Goal: Obtain resource: Download file/media

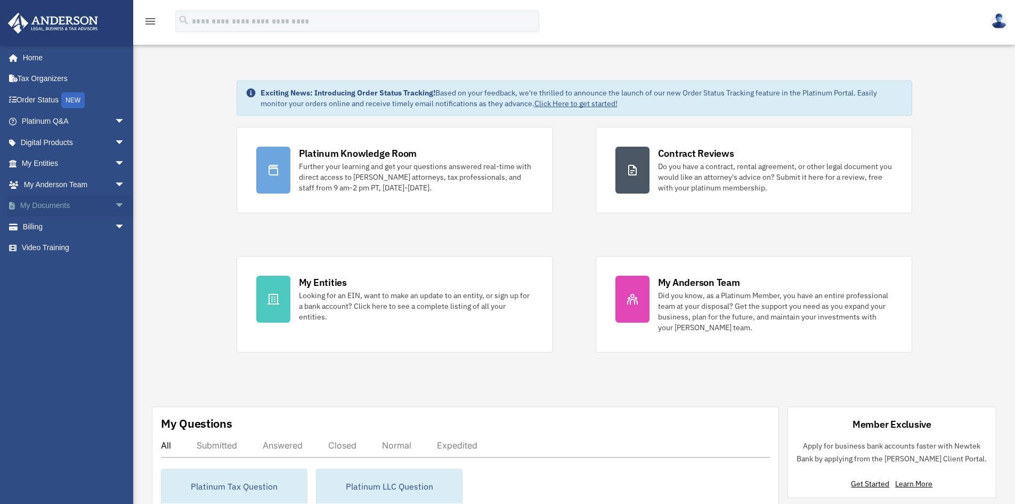
click at [45, 207] on link "My Documents arrow_drop_down" at bounding box center [74, 205] width 134 height 21
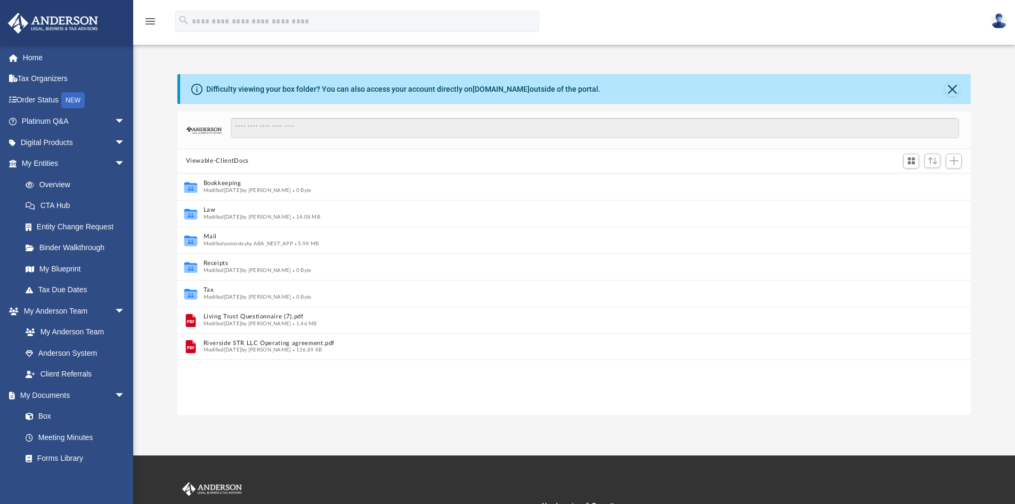
scroll to position [9, 9]
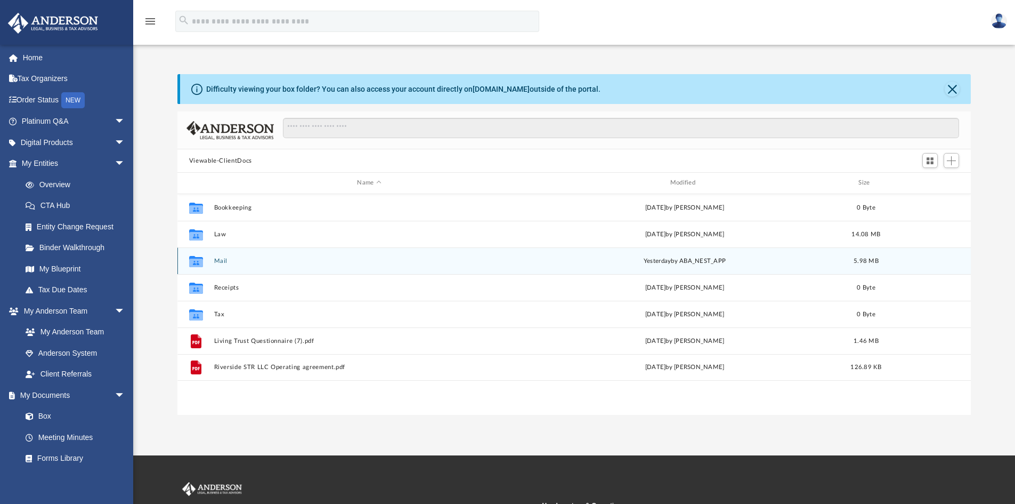
click at [223, 258] on button "Mail" at bounding box center [369, 260] width 311 height 7
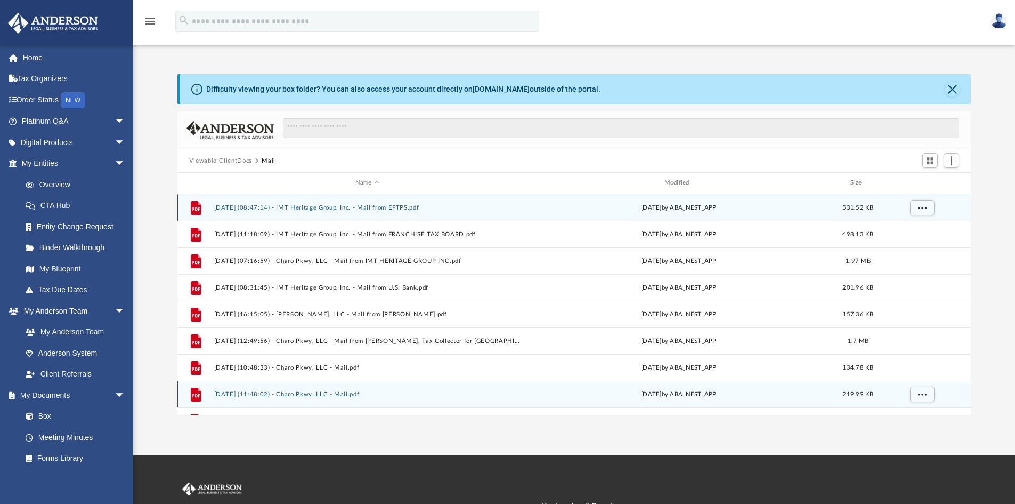
scroll to position [19, 0]
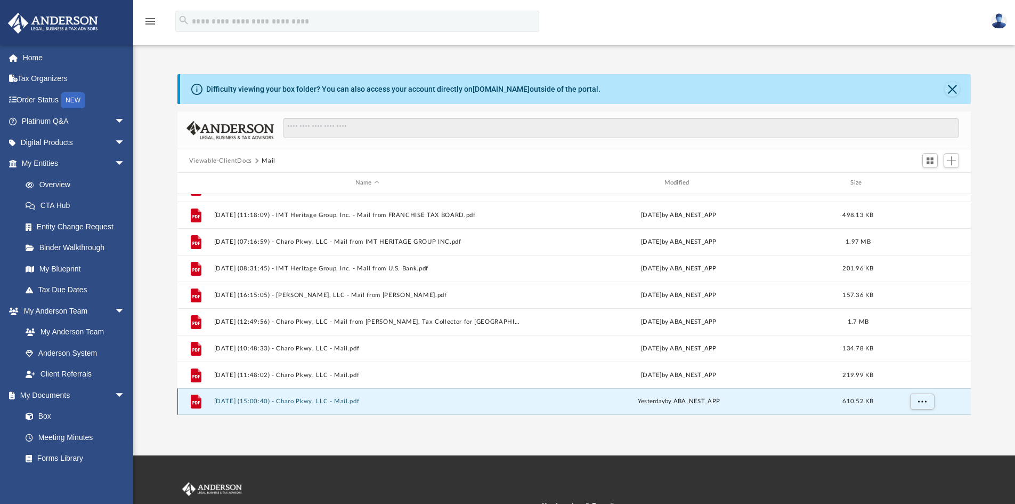
click at [249, 398] on button "2025.09.05 (15:00:40) - Charo Pkwy, LLC - Mail.pdf" at bounding box center [367, 401] width 307 height 7
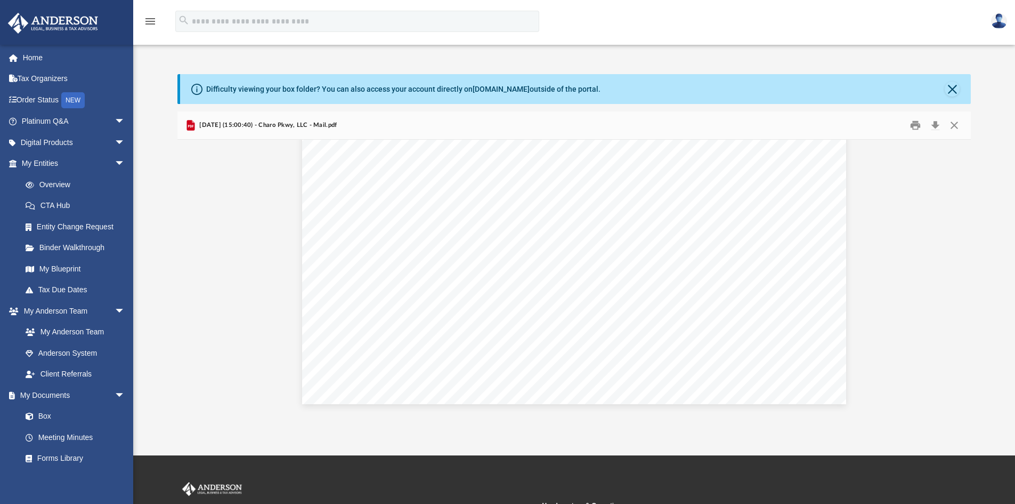
scroll to position [1172, 0]
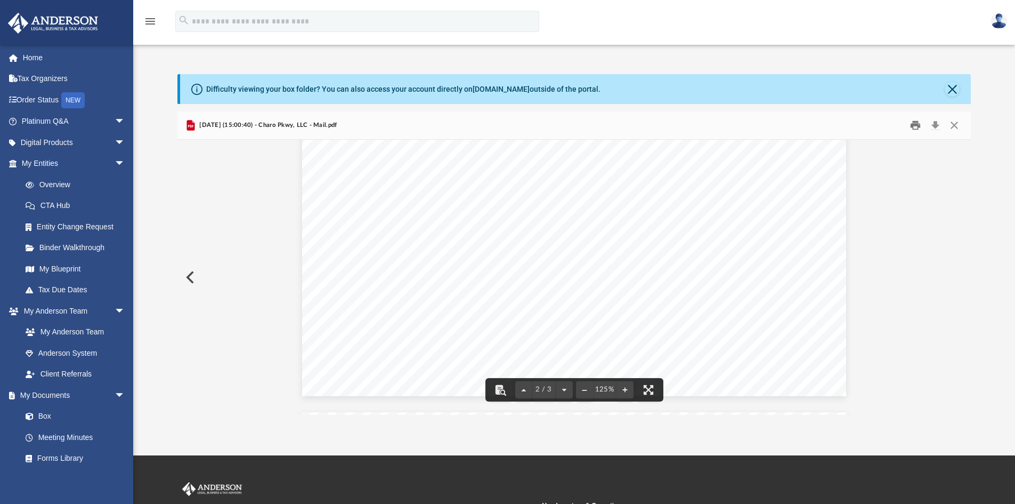
click at [919, 124] on button "Print" at bounding box center [915, 125] width 21 height 17
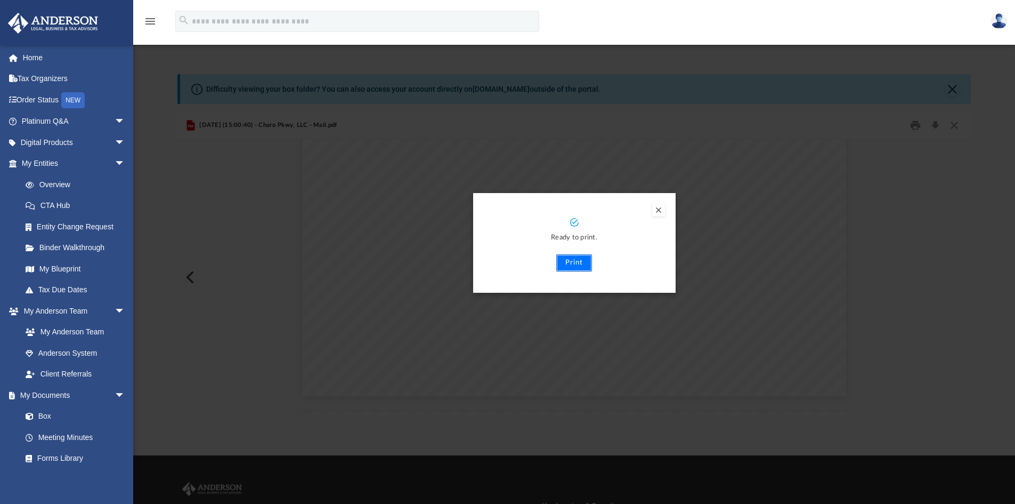
click at [571, 264] on button "Print" at bounding box center [574, 262] width 36 height 17
